Goal: Task Accomplishment & Management: Complete application form

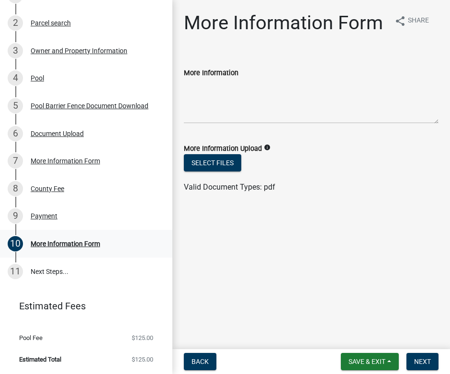
scroll to position [161, 0]
click at [87, 241] on div "More Information Form" at bounding box center [65, 244] width 69 height 7
click at [59, 244] on div "More Information Form" at bounding box center [65, 244] width 69 height 7
click at [60, 166] on div "7 More Information Form" at bounding box center [82, 160] width 149 height 15
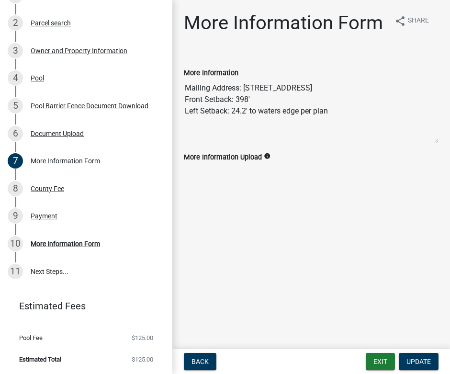
click at [270, 154] on icon "info" at bounding box center [267, 156] width 7 height 7
click at [250, 161] on label "More Information Upload" at bounding box center [223, 157] width 78 height 7
click at [252, 154] on label "More Information Upload" at bounding box center [223, 157] width 78 height 7
click at [252, 161] on label "More Information Upload" at bounding box center [223, 157] width 78 height 7
click at [281, 157] on div "More Information Upload info" at bounding box center [311, 156] width 255 height 11
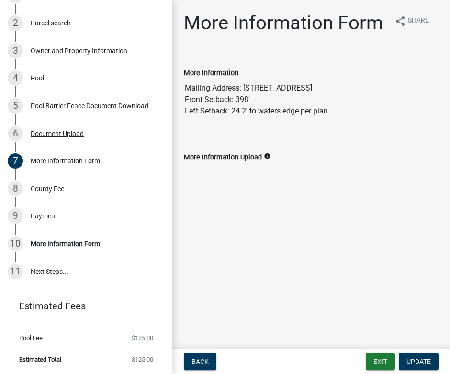
click at [269, 156] on icon "info" at bounding box center [267, 156] width 7 height 7
click at [437, 140] on textarea "Mailing Address: [STREET_ADDRESS] Front Setback: 398' Left Setback: 24.2' to wa…" at bounding box center [311, 111] width 255 height 65
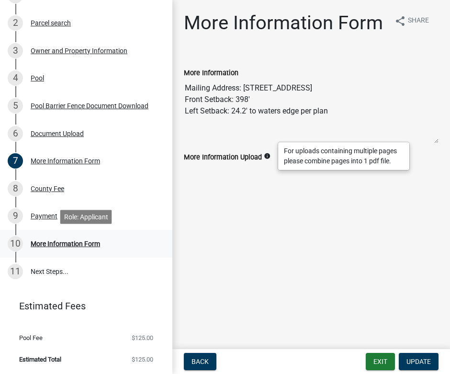
click at [55, 238] on div "10 More Information Form" at bounding box center [82, 243] width 149 height 15
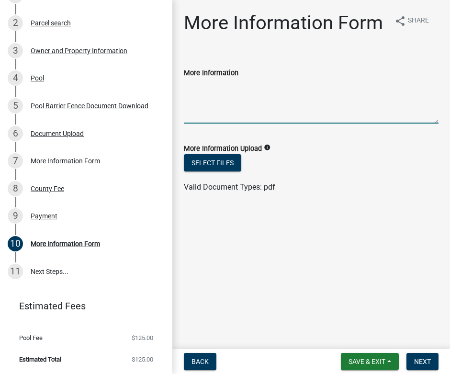
click at [235, 121] on textarea "More Information" at bounding box center [311, 101] width 255 height 45
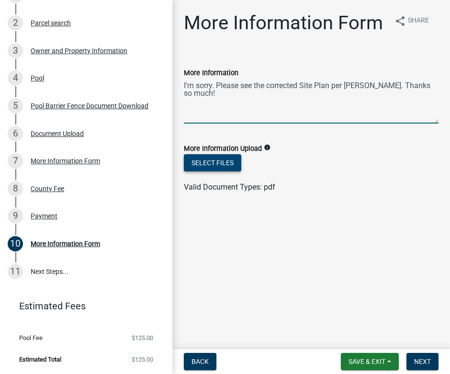
type textarea "I'm sorry. Please see the corrected Site Plan per [PERSON_NAME]. Thanks so much!"
click at [227, 163] on button "Select files" at bounding box center [212, 162] width 57 height 17
click at [61, 162] on div "More Information Form" at bounding box center [65, 161] width 69 height 7
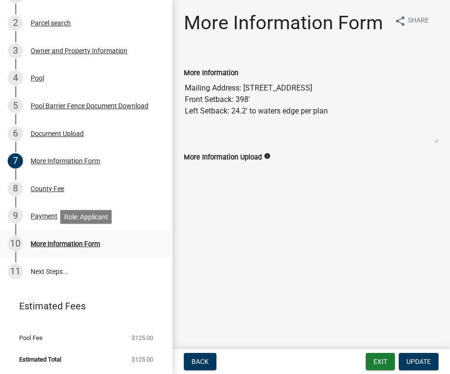
click at [73, 246] on div "More Information Form" at bounding box center [65, 244] width 69 height 7
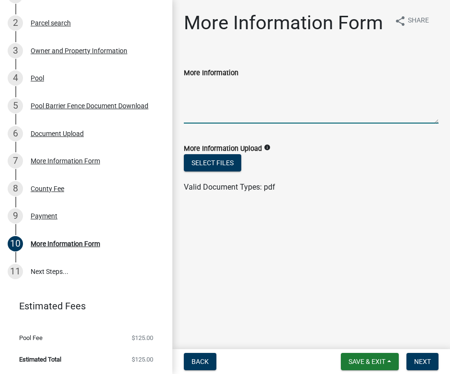
click at [231, 113] on textarea "More Information" at bounding box center [311, 101] width 255 height 45
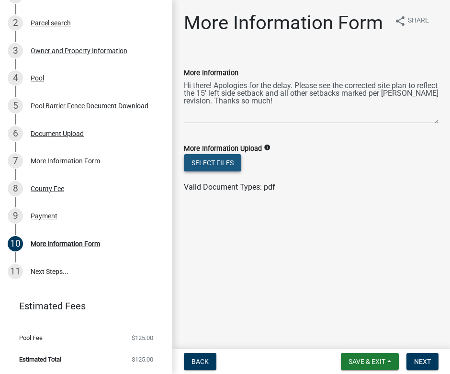
click at [203, 161] on button "Select files" at bounding box center [212, 162] width 57 height 17
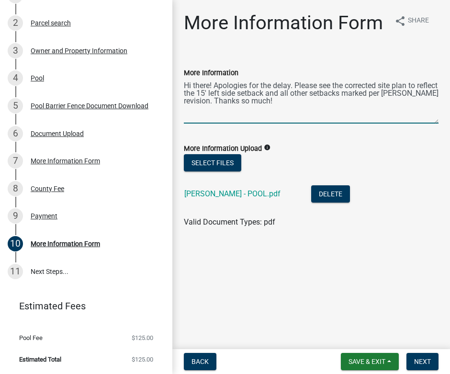
click at [229, 94] on textarea "Hi there! Apologies for the delay. Please see the corrected site plan to reflec…" at bounding box center [311, 101] width 255 height 45
click at [309, 102] on textarea "Hi there! Apologies for the delay. Please see the corrected site plan to reflec…" at bounding box center [311, 101] width 255 height 45
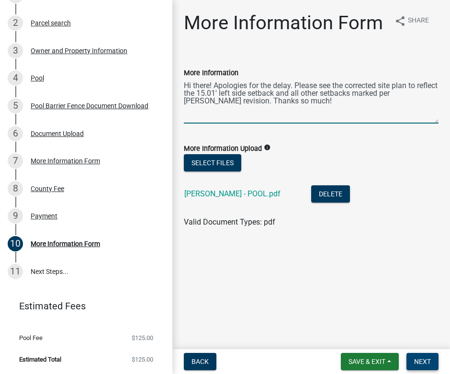
type textarea "Hi there! Apologies for the delay. Please see the corrected site plan to reflec…"
click at [426, 364] on span "Next" at bounding box center [422, 362] width 17 height 8
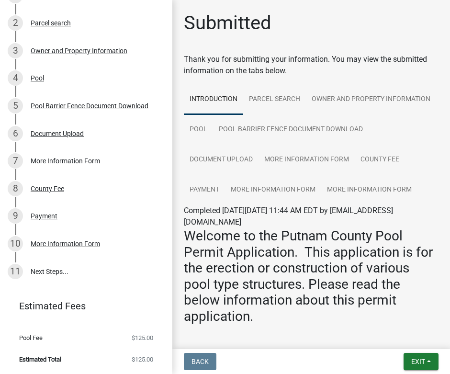
scroll to position [0, 0]
click at [74, 242] on div "More Information Form" at bounding box center [65, 244] width 69 height 7
